Goal: Information Seeking & Learning: Learn about a topic

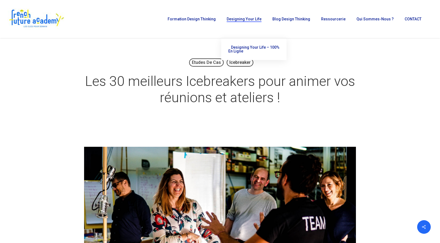
scroll to position [1117, 0]
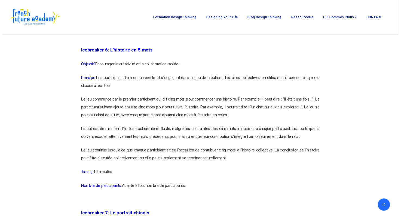
scroll to position [1171, 0]
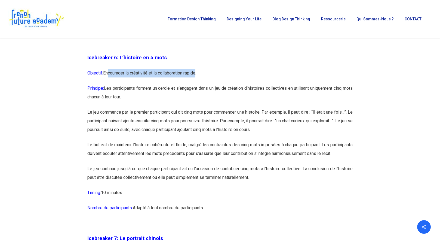
drag, startPoint x: 198, startPoint y: 82, endPoint x: 107, endPoint y: 81, distance: 91.0
click at [107, 81] on p "Objectif: Encourager la créativité et la collaboration rapide." at bounding box center [220, 76] width 266 height 15
click at [195, 81] on p "Objectif: Encourager la créativité et la collaboration rapide." at bounding box center [220, 76] width 266 height 15
drag, startPoint x: 204, startPoint y: 82, endPoint x: 105, endPoint y: 83, distance: 99.1
click at [105, 83] on p "Objectif: Encourager la créativité et la collaboration rapide." at bounding box center [220, 76] width 266 height 15
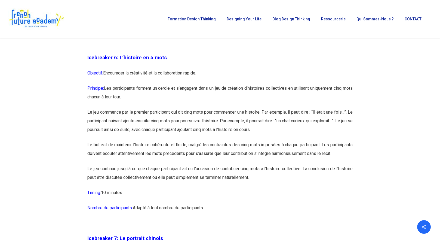
drag, startPoint x: 105, startPoint y: 83, endPoint x: 112, endPoint y: 83, distance: 7.9
copy p "Encourager la créativité et la collaboration rapide."
